Goal: Navigation & Orientation: Find specific page/section

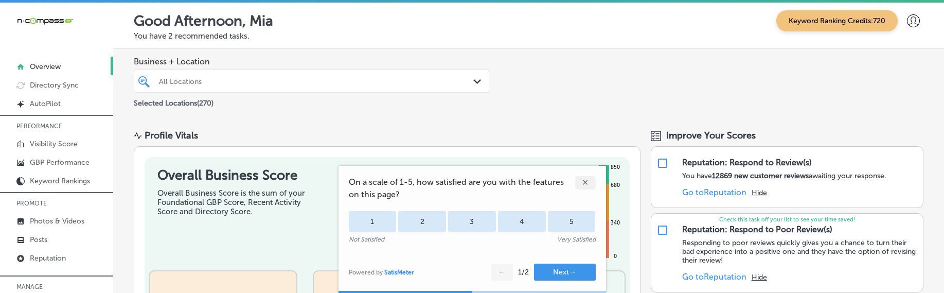
click at [585, 182] on div "✕" at bounding box center [585, 182] width 21 height 13
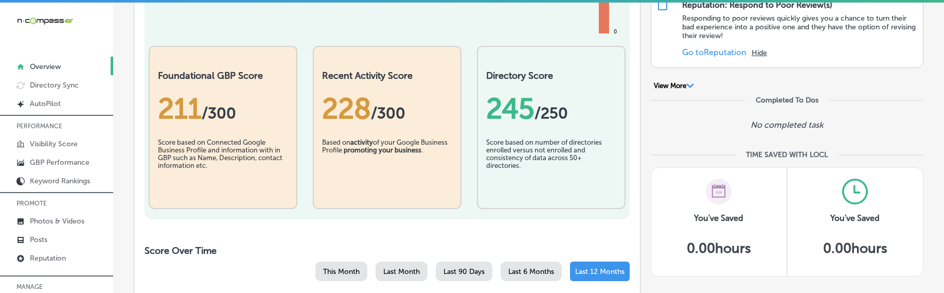
scroll to position [285, 0]
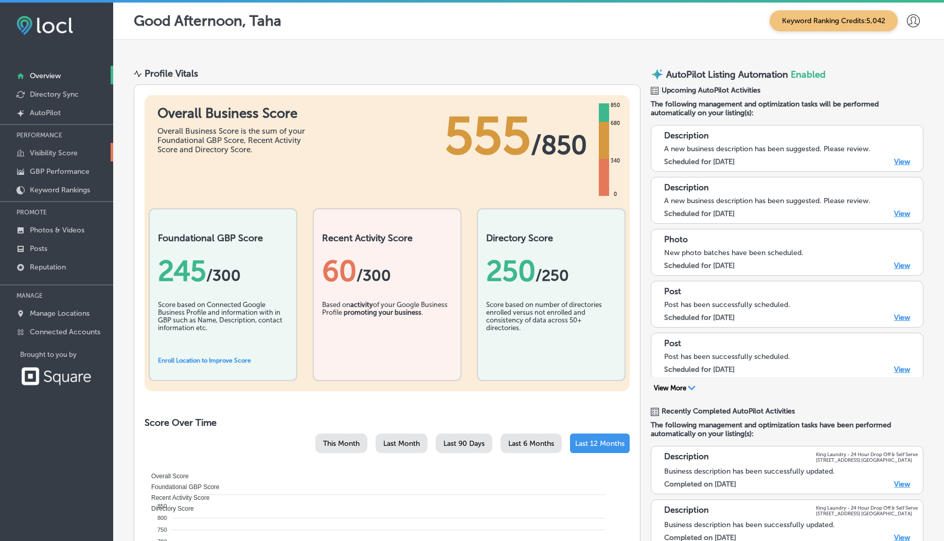
click at [55, 152] on p "Visibility Score" at bounding box center [54, 153] width 48 height 9
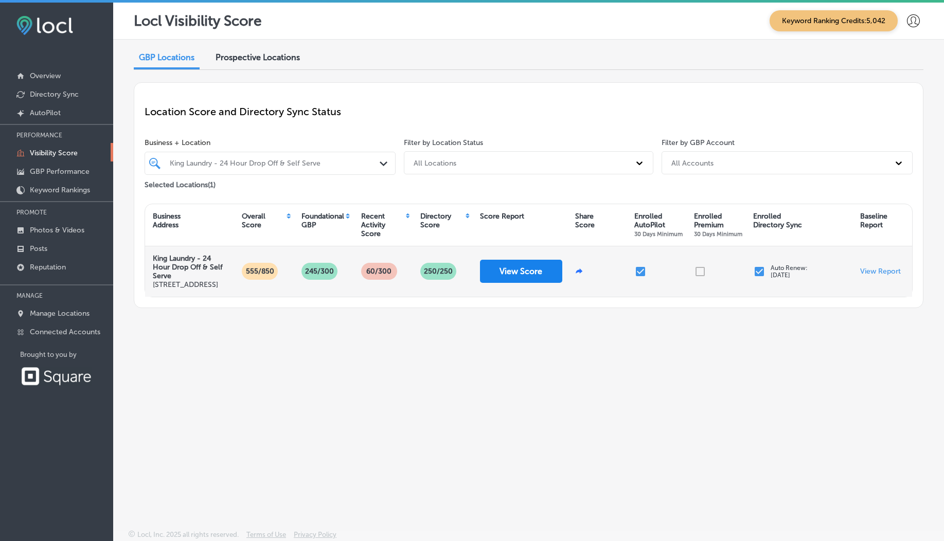
click at [499, 279] on button "View Score" at bounding box center [521, 271] width 82 height 23
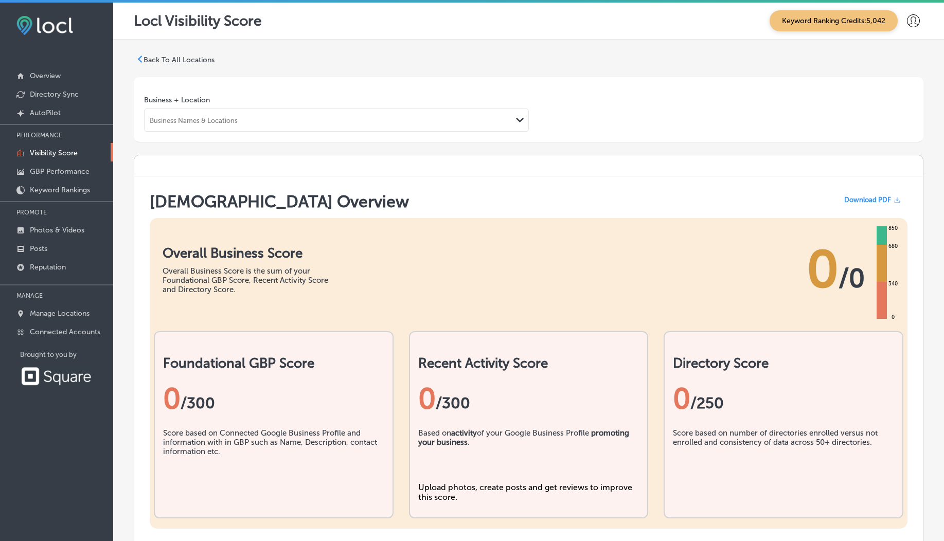
click at [913, 30] on div "Keyword Ranking Credits: 5,042" at bounding box center [843, 20] width 159 height 21
click at [903, 20] on div at bounding box center [913, 21] width 21 height 21
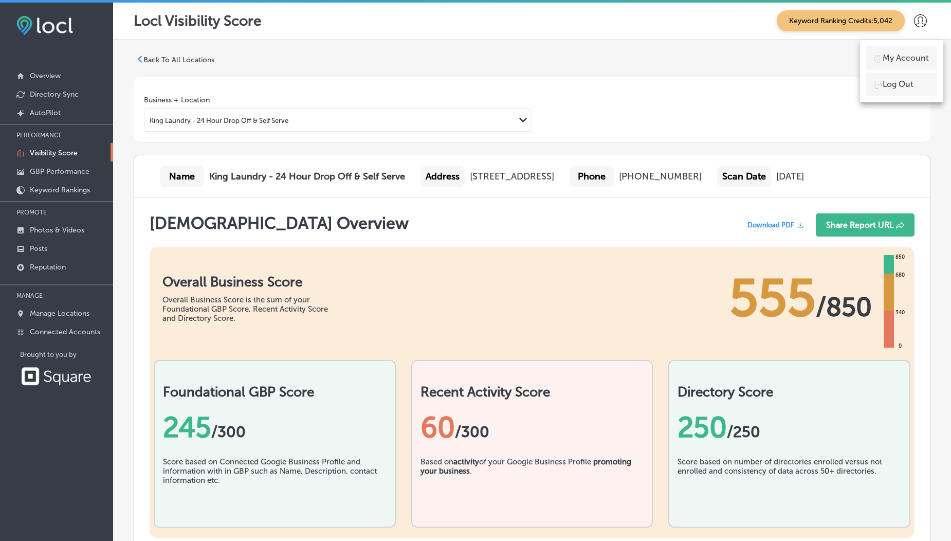
click at [905, 24] on div at bounding box center [475, 270] width 951 height 541
click at [658, 162] on div at bounding box center [475, 270] width 951 height 541
click at [653, 125] on div at bounding box center [475, 270] width 951 height 541
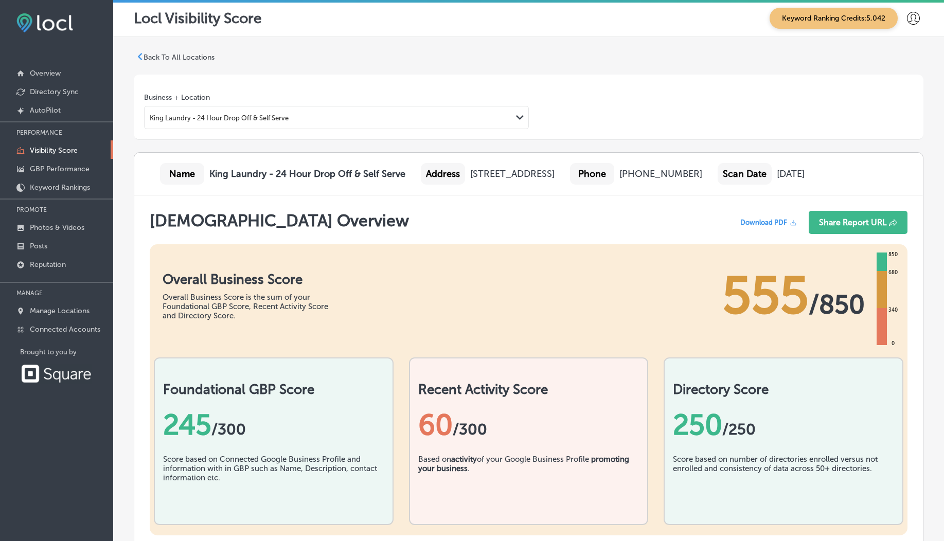
click at [907, 23] on icon at bounding box center [913, 18] width 13 height 13
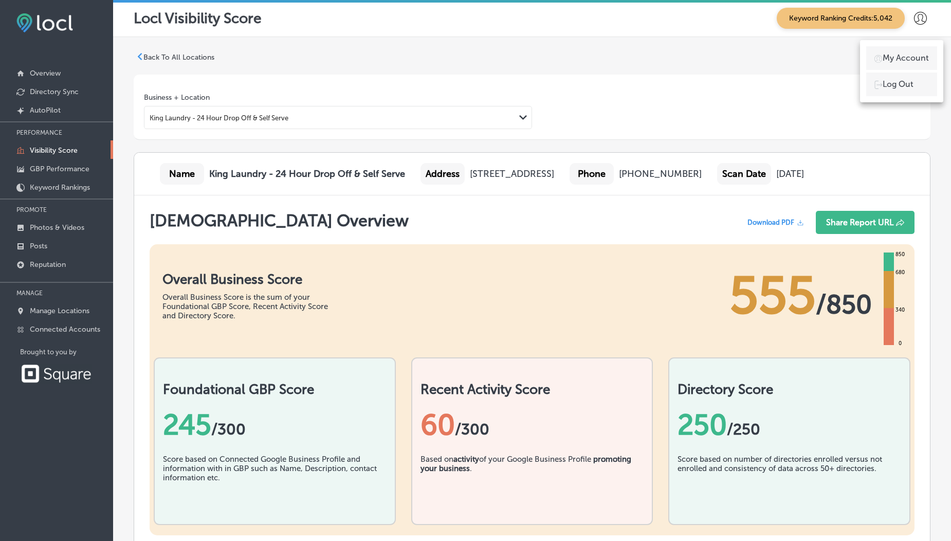
click at [42, 155] on p "Visibility Score" at bounding box center [54, 150] width 48 height 9
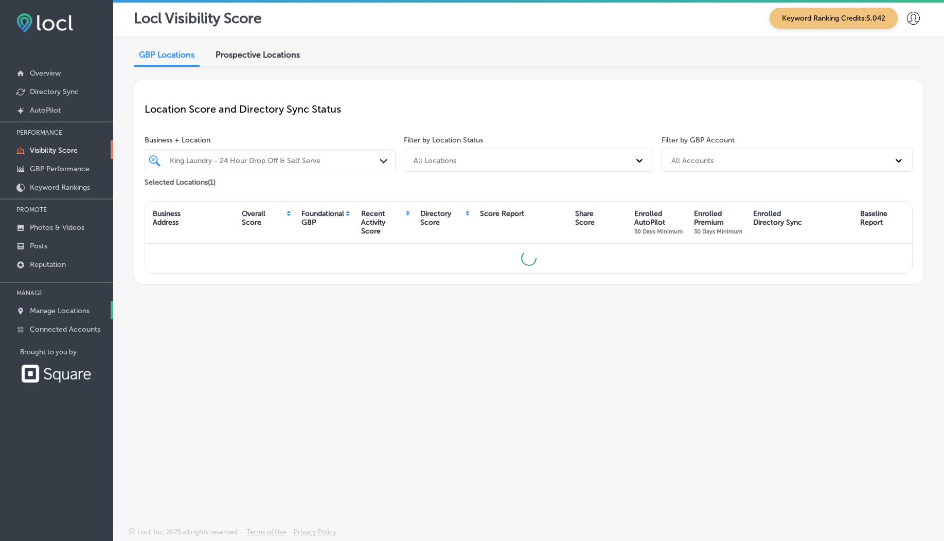
click at [83, 307] on p "Manage Locations" at bounding box center [60, 311] width 60 height 9
